Goal: Browse casually

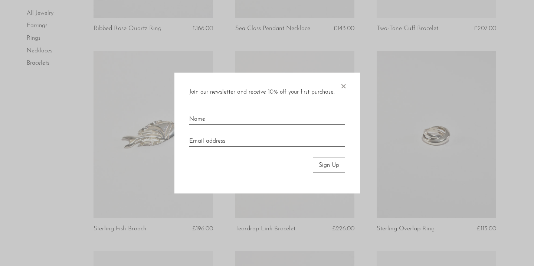
scroll to position [625, 0]
click at [342, 84] on span "×" at bounding box center [343, 85] width 7 height 24
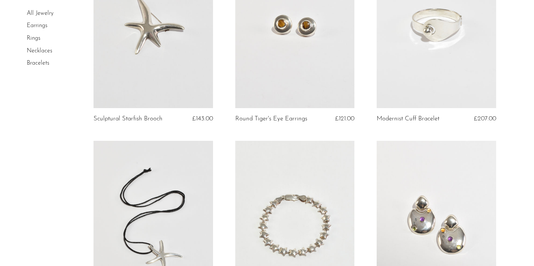
scroll to position [948, 0]
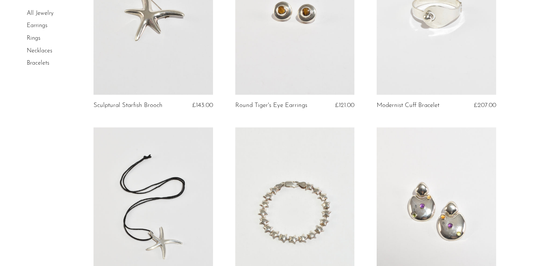
click at [42, 25] on link "Earrings" at bounding box center [37, 26] width 21 height 6
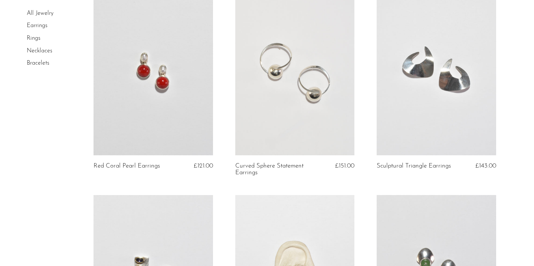
scroll to position [1486, 0]
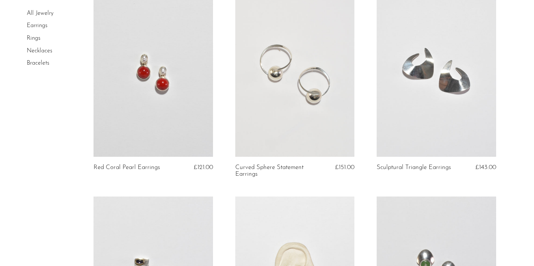
click at [157, 85] on link at bounding box center [154, 73] width 120 height 167
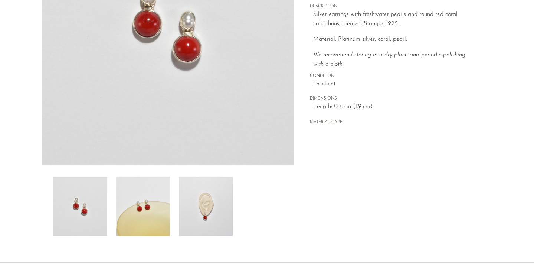
scroll to position [149, 0]
click at [205, 223] on img at bounding box center [206, 205] width 54 height 59
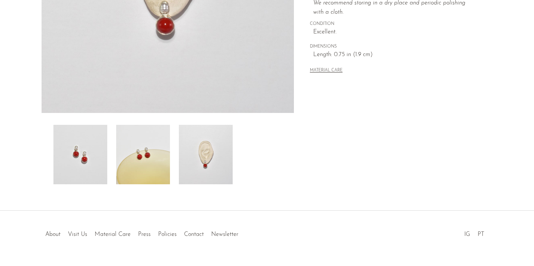
scroll to position [218, 0]
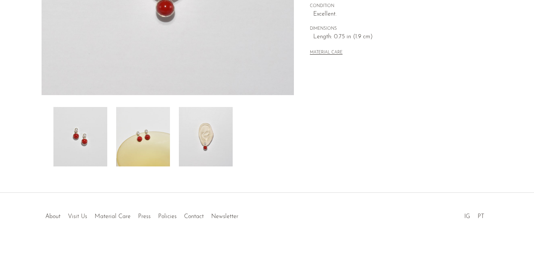
click at [81, 214] on link "Visit Us" at bounding box center [77, 217] width 19 height 6
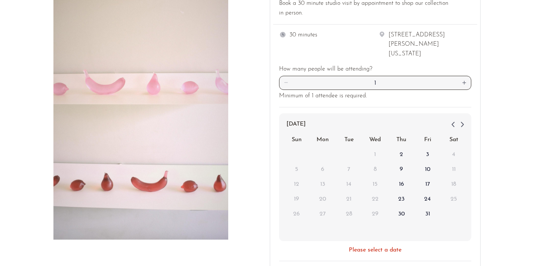
scroll to position [196, 0]
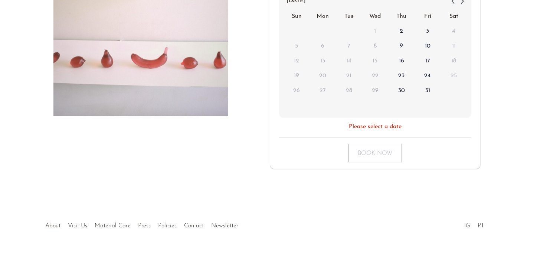
click at [48, 223] on link "About" at bounding box center [52, 226] width 15 height 6
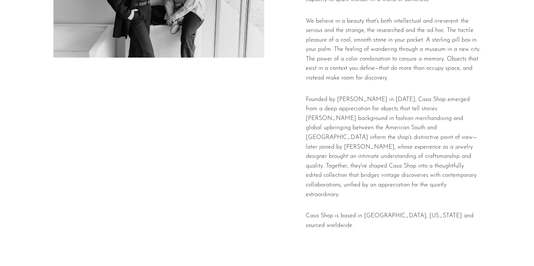
scroll to position [160, 0]
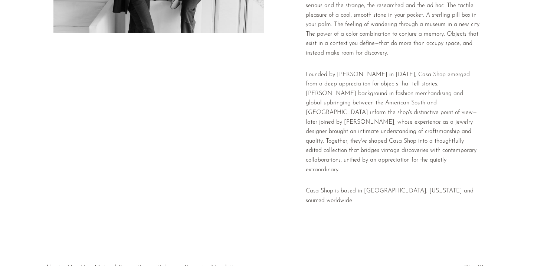
click at [165, 265] on link "Policies" at bounding box center [167, 268] width 19 height 6
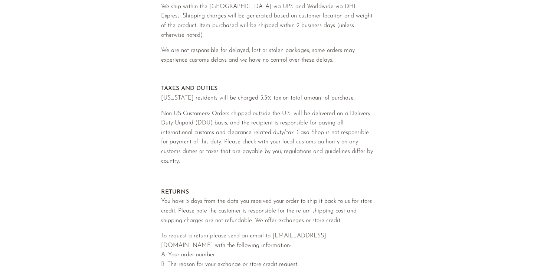
scroll to position [123, 0]
